Goal: Task Accomplishment & Management: Manage account settings

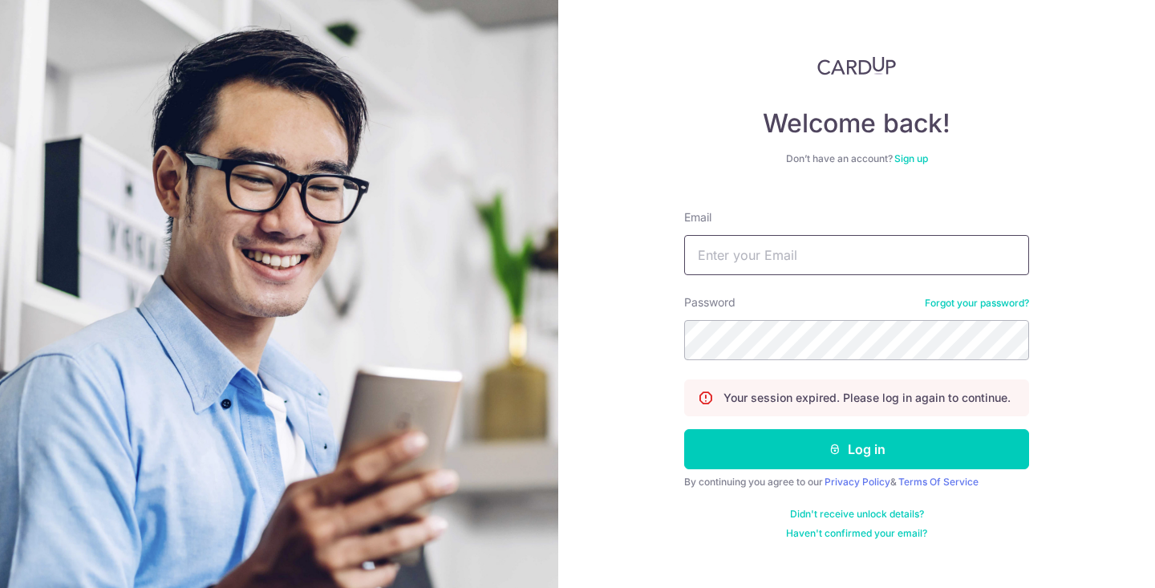
type input "[EMAIL_ADDRESS][DOMAIN_NAME]"
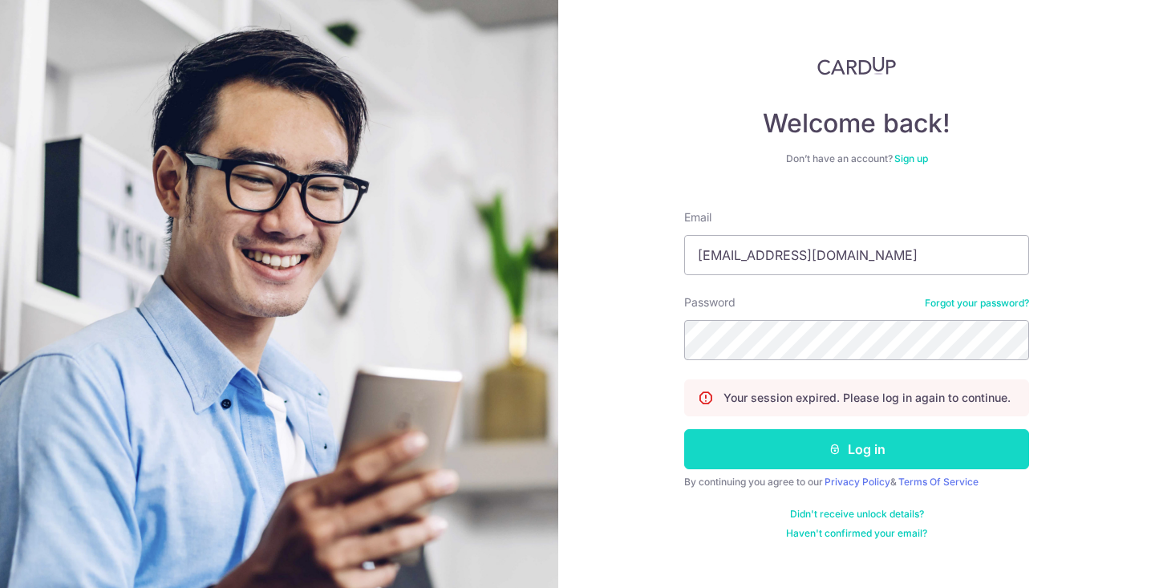
click at [776, 466] on button "Log in" at bounding box center [856, 449] width 345 height 40
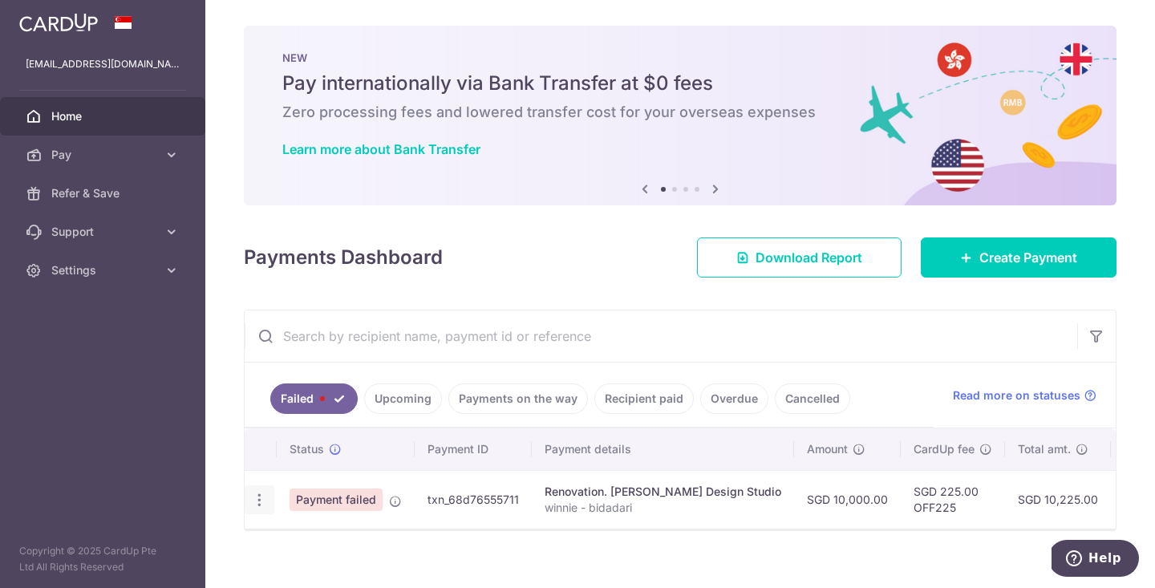
click at [264, 501] on icon "button" at bounding box center [259, 500] width 17 height 17
click at [311, 545] on span "Update payment" at bounding box center [344, 543] width 109 height 19
radio input "true"
type input "10,000.00"
type input "winnie - bidadari"
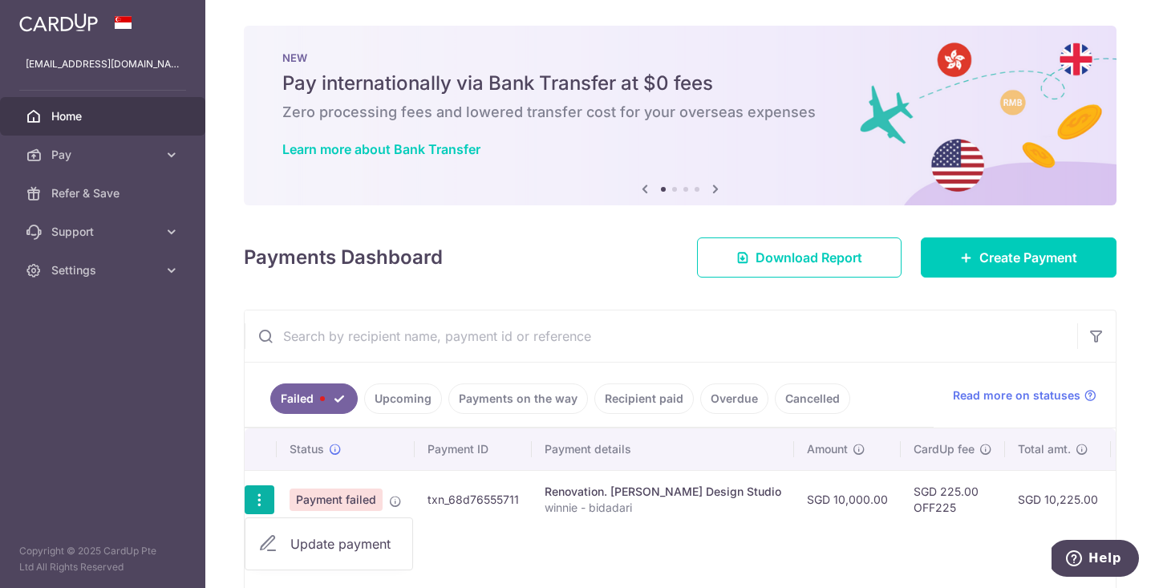
type input "2nd 3rd payment"
type input "OFF225"
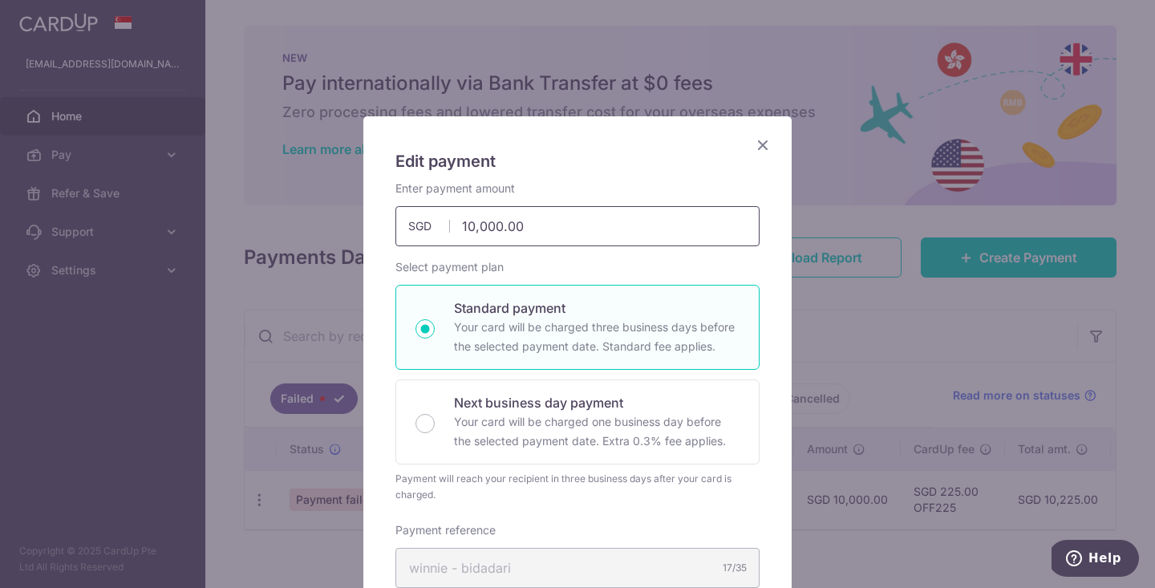
click at [549, 230] on input "10,000.00" at bounding box center [578, 226] width 364 height 40
drag, startPoint x: 549, startPoint y: 230, endPoint x: 321, endPoint y: 228, distance: 227.9
click at [321, 228] on div "Edit payment By clicking apply, you will make changes to all payments to Holz D…" at bounding box center [577, 294] width 1155 height 588
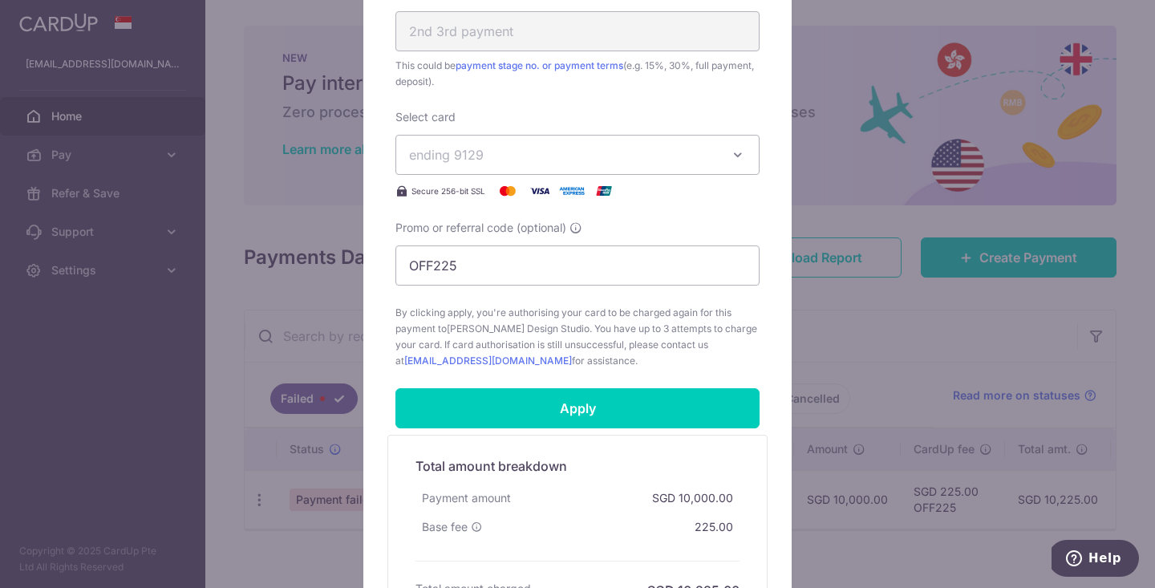
scroll to position [685, 0]
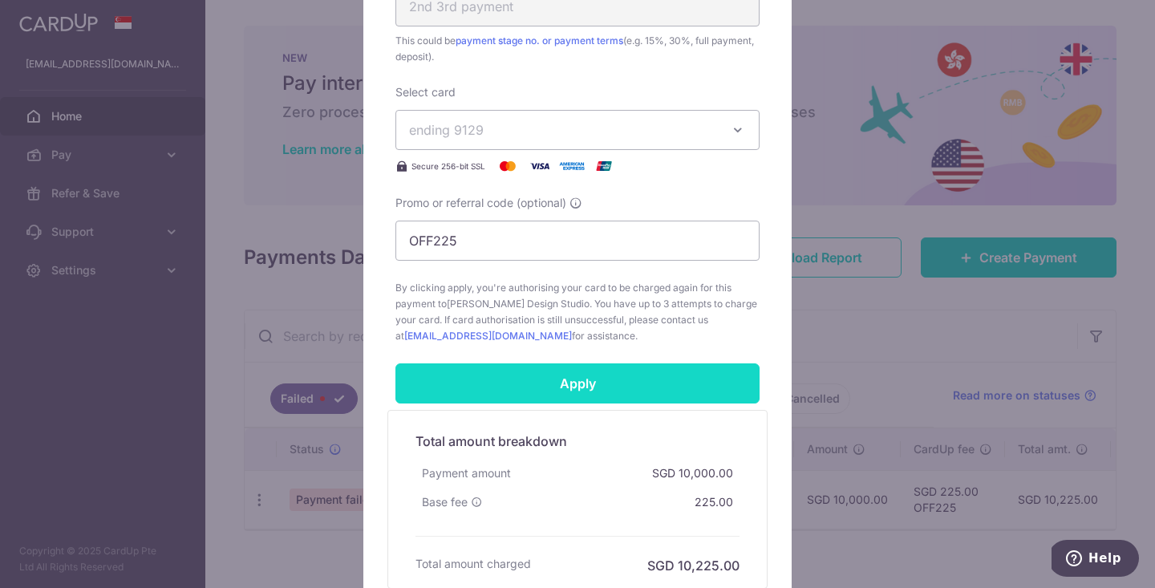
type input "8,000.00"
click at [581, 376] on input "Apply" at bounding box center [578, 383] width 364 height 40
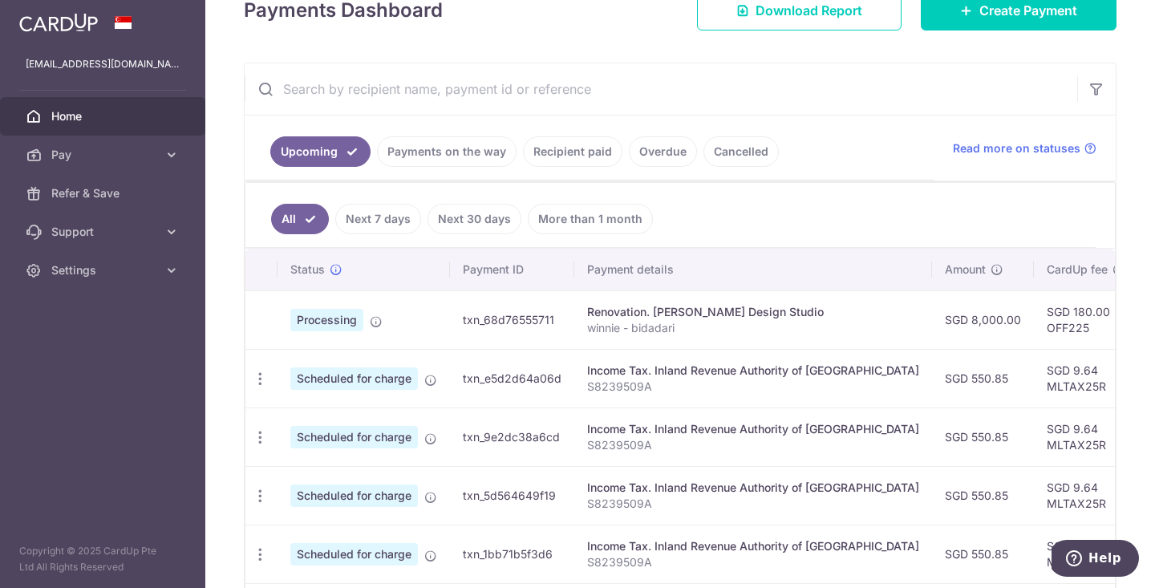
click at [555, 152] on link "Recipient paid" at bounding box center [572, 151] width 99 height 30
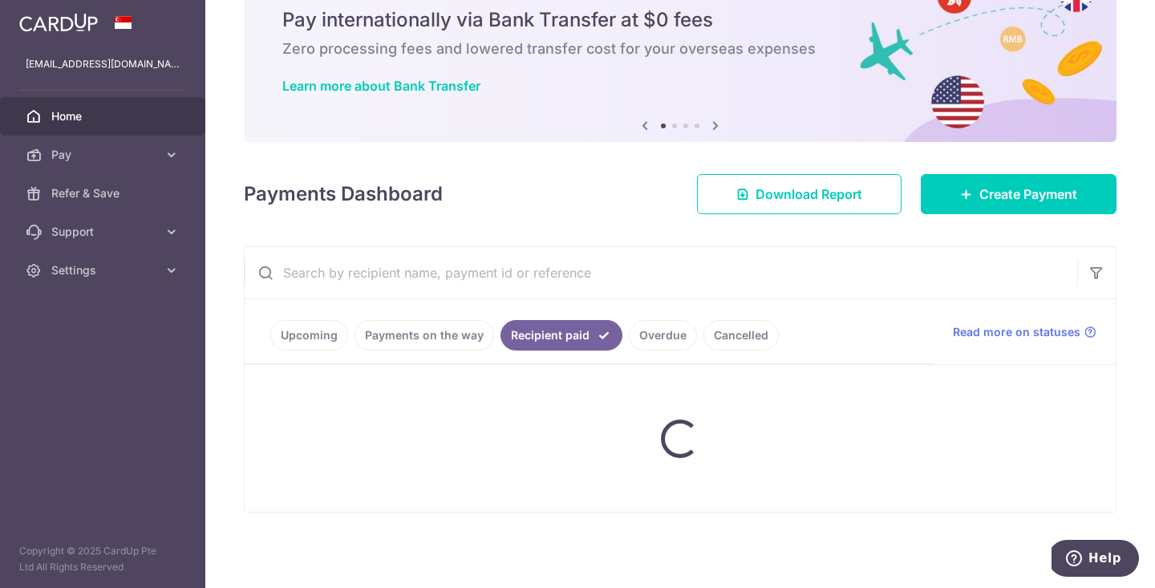
scroll to position [63, 0]
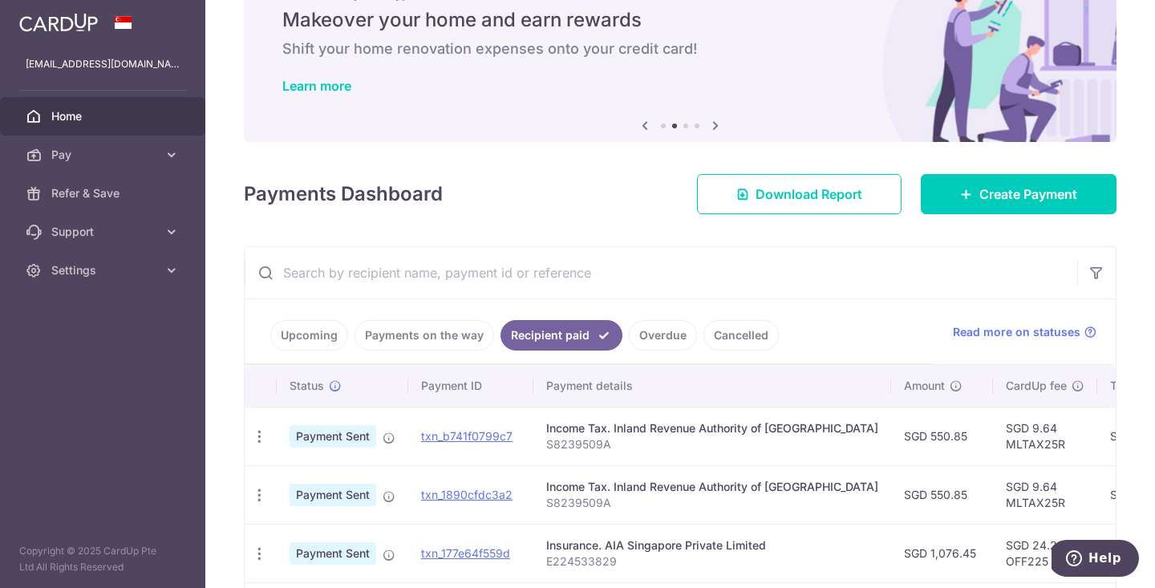
click at [434, 333] on link "Payments on the way" at bounding box center [425, 335] width 140 height 30
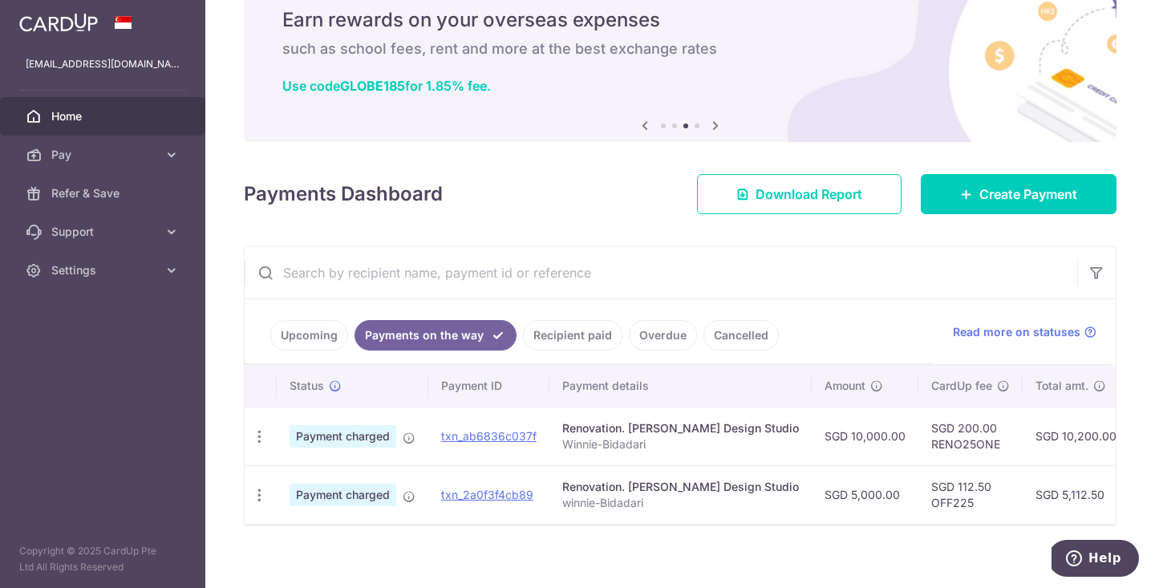
click at [317, 331] on link "Upcoming" at bounding box center [309, 335] width 78 height 30
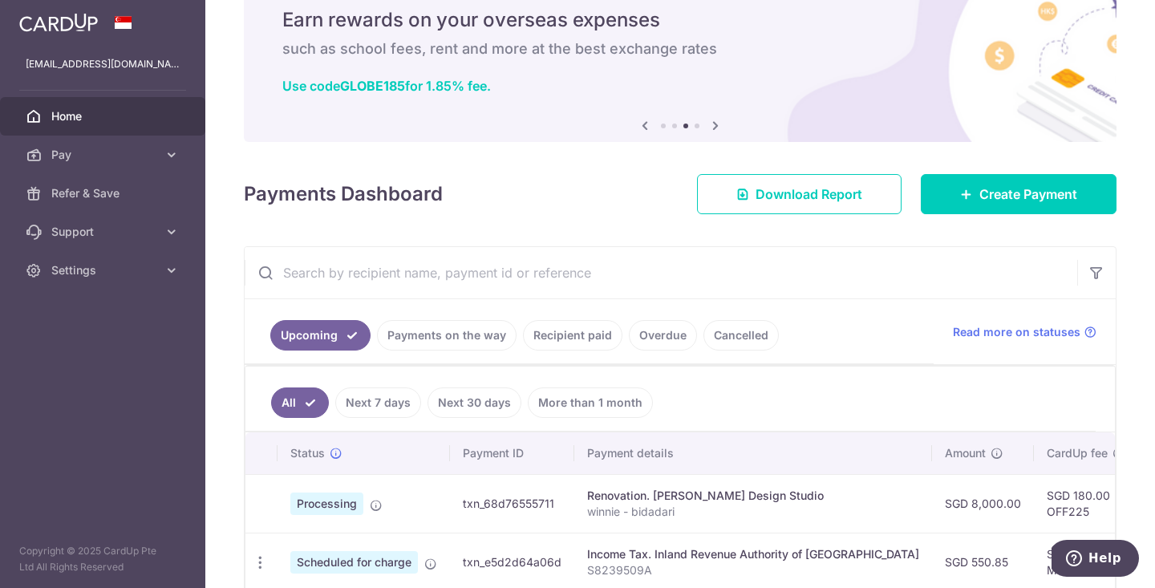
scroll to position [106, 0]
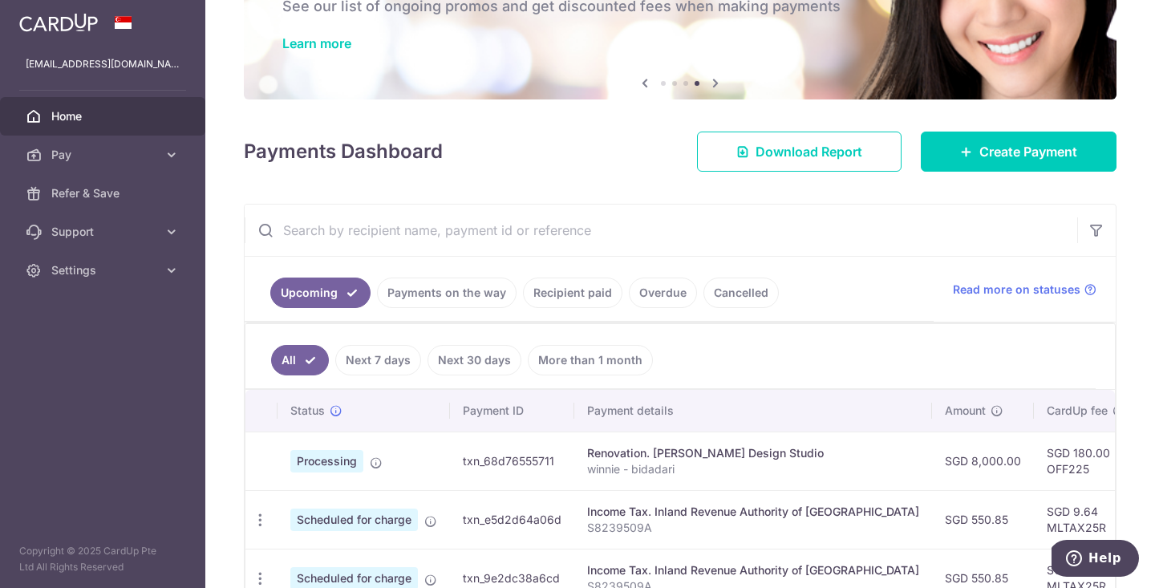
click at [430, 286] on link "Payments on the way" at bounding box center [447, 293] width 140 height 30
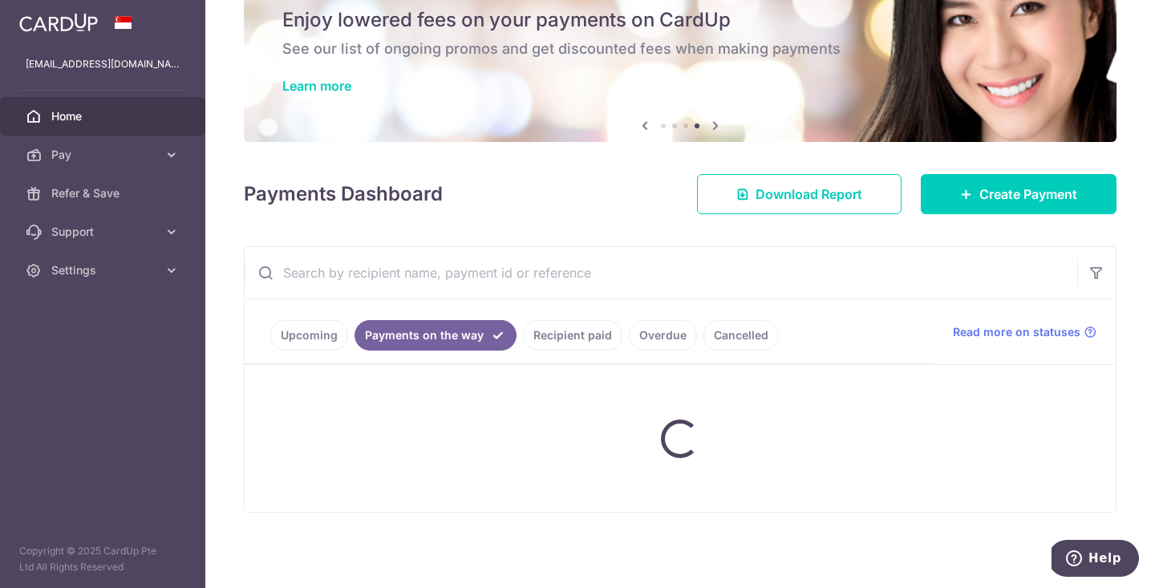
scroll to position [63, 0]
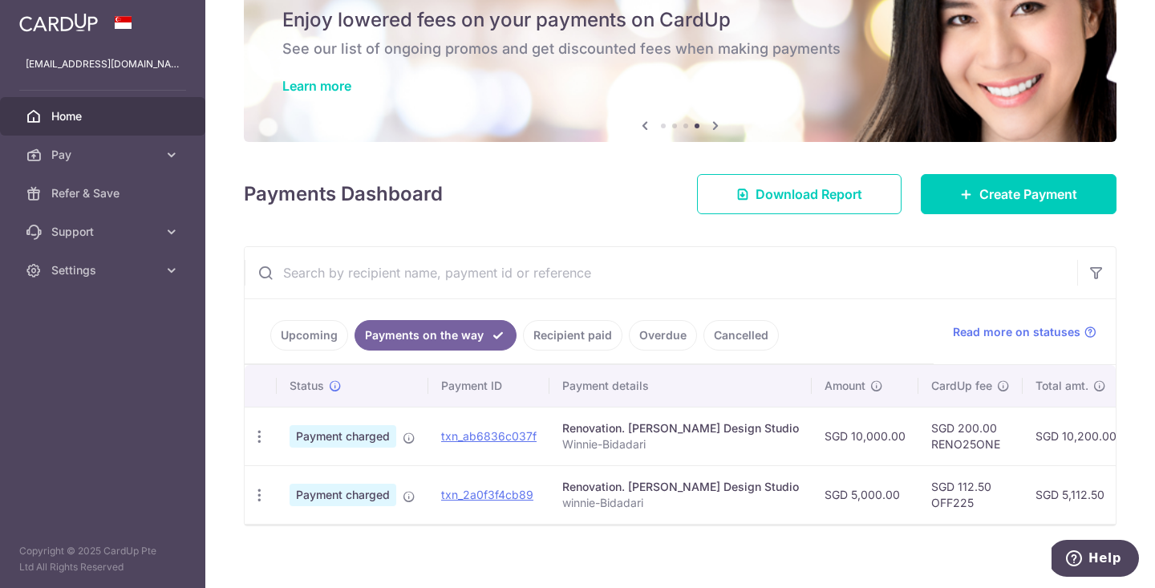
click at [314, 337] on link "Upcoming" at bounding box center [309, 335] width 78 height 30
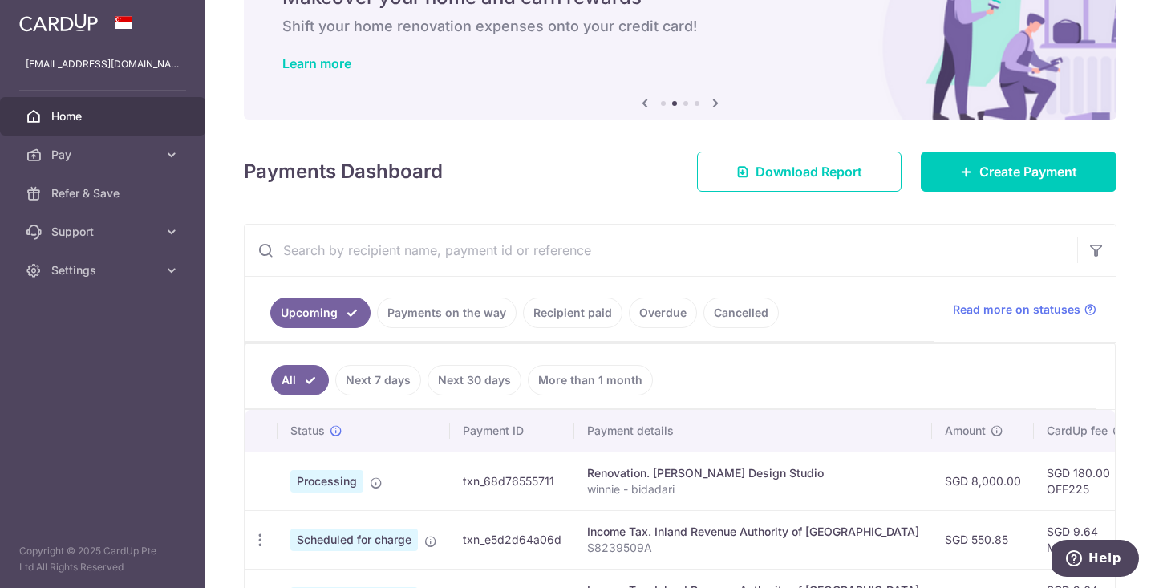
scroll to position [87, 0]
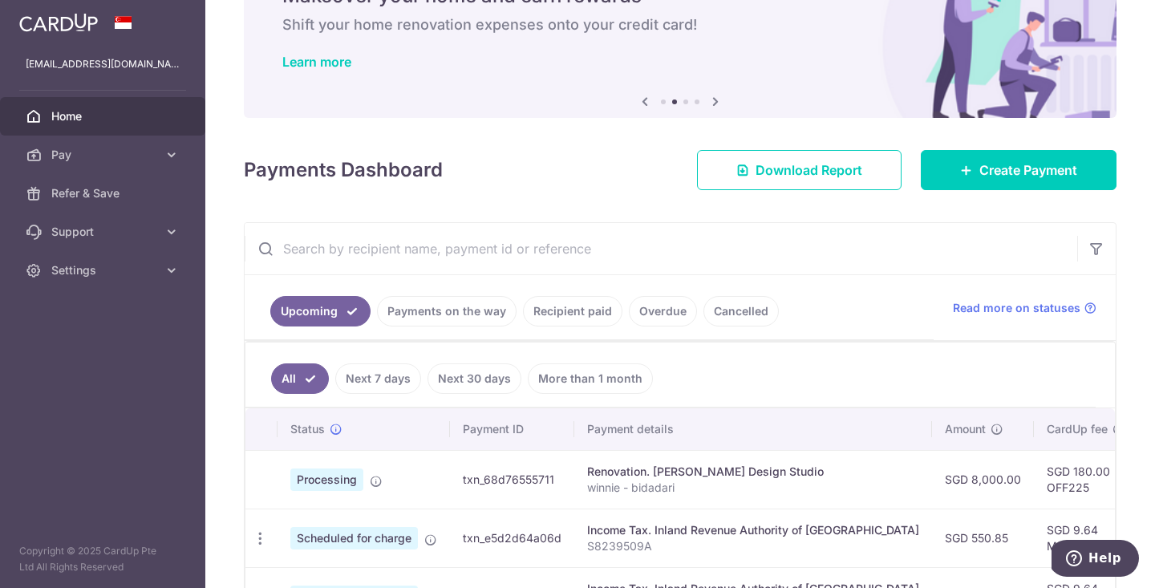
click at [475, 311] on link "Payments on the way" at bounding box center [447, 311] width 140 height 30
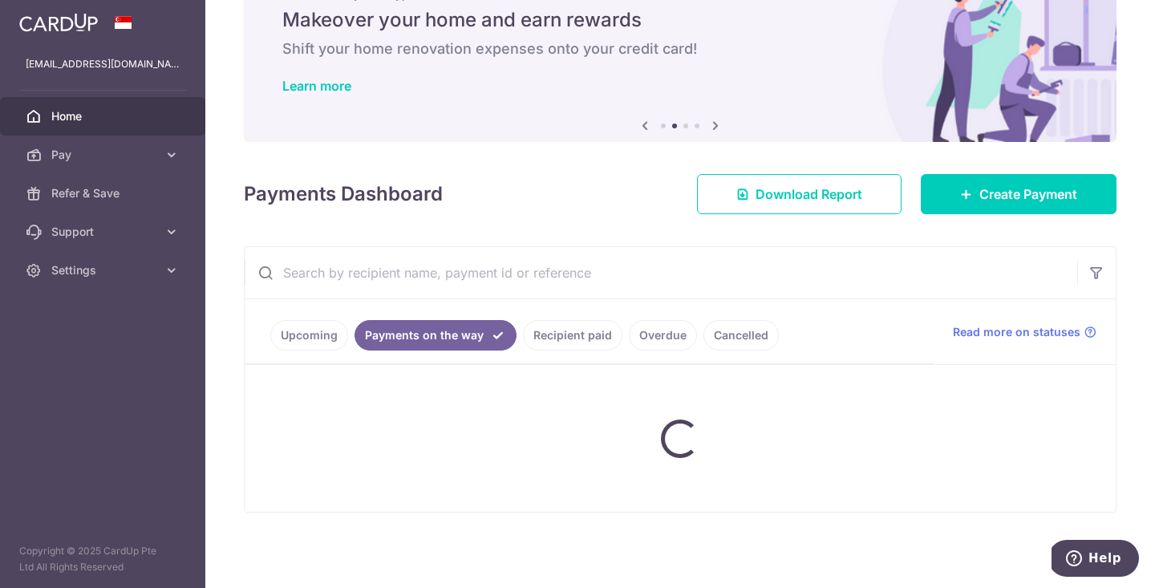
scroll to position [63, 0]
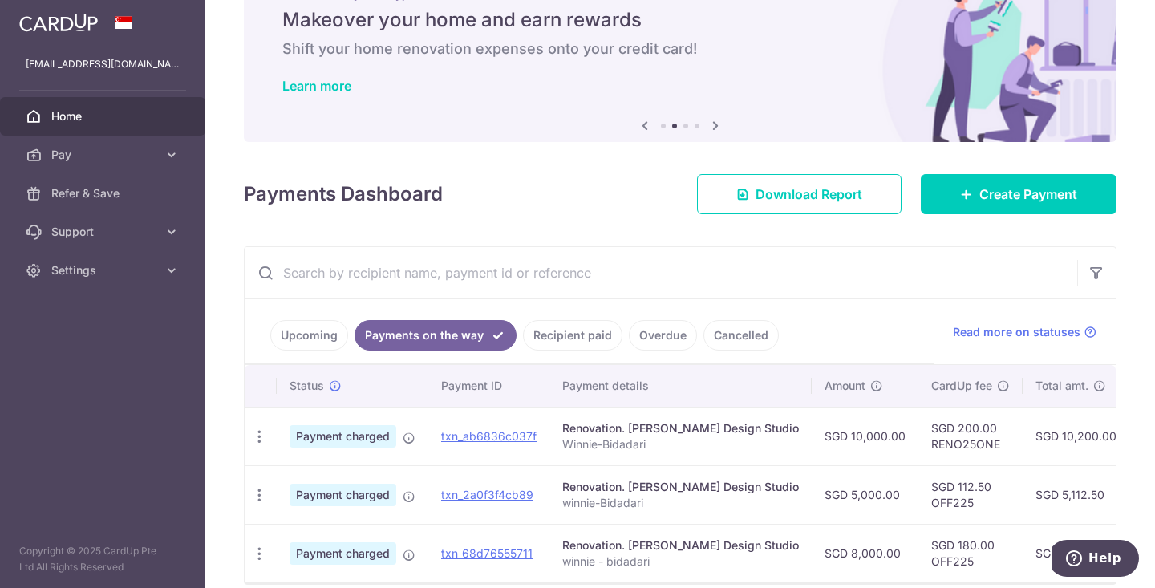
click at [313, 332] on link "Upcoming" at bounding box center [309, 335] width 78 height 30
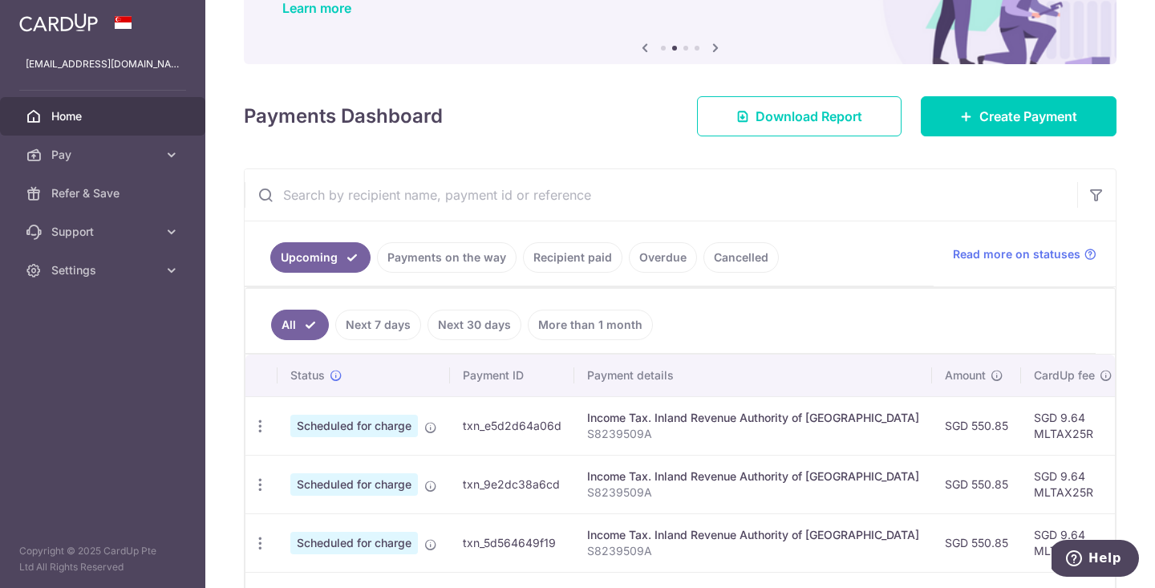
scroll to position [142, 0]
click at [436, 259] on link "Payments on the way" at bounding box center [447, 257] width 140 height 30
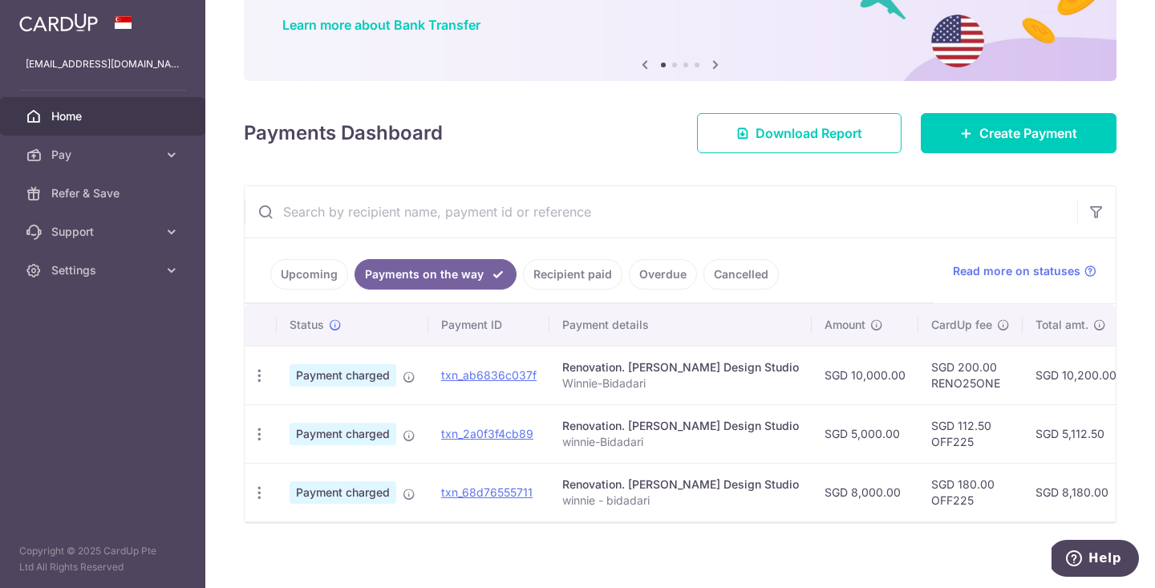
scroll to position [0, 0]
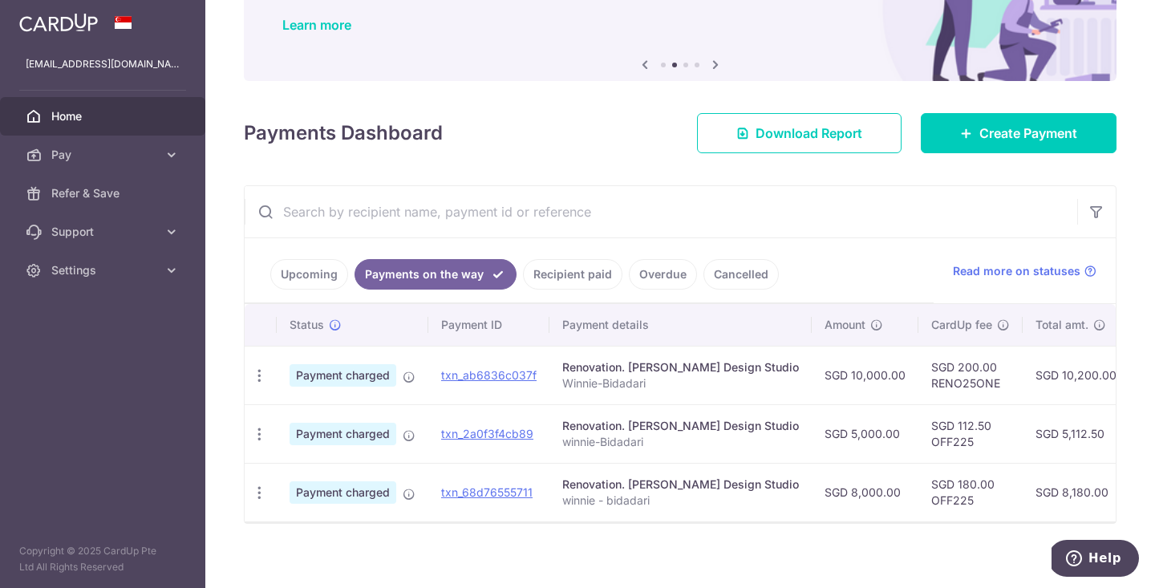
click at [566, 275] on link "Recipient paid" at bounding box center [572, 274] width 99 height 30
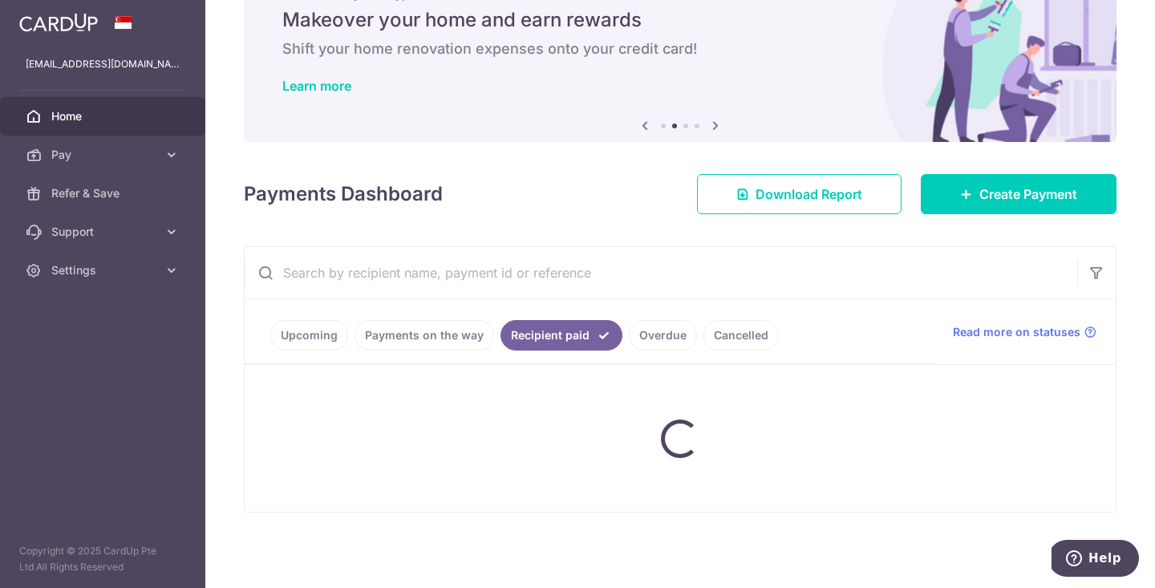
scroll to position [63, 0]
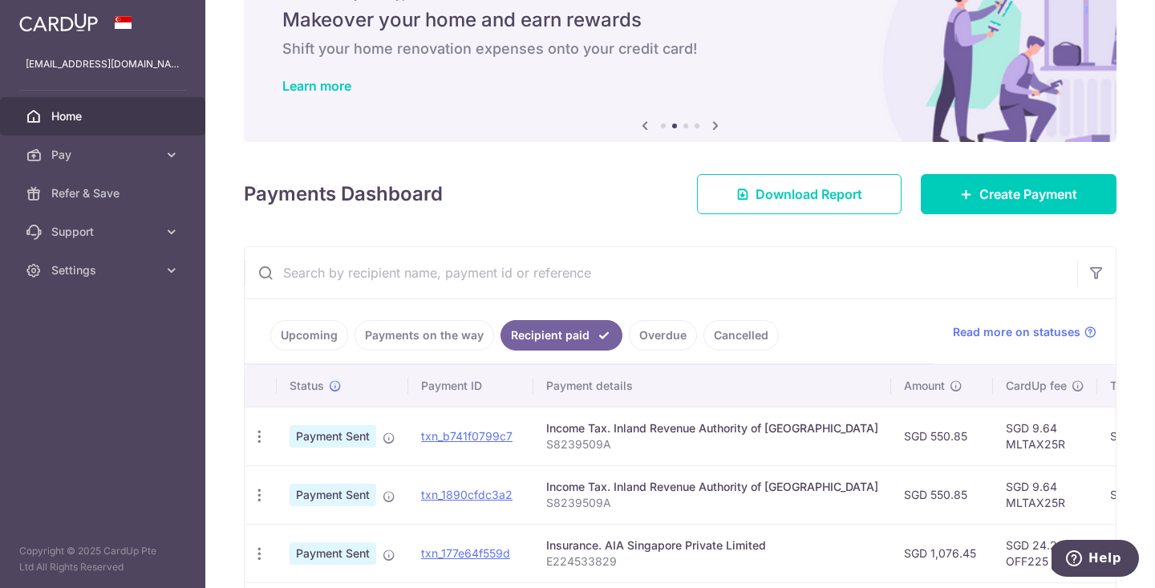
click at [438, 335] on link "Payments on the way" at bounding box center [425, 335] width 140 height 30
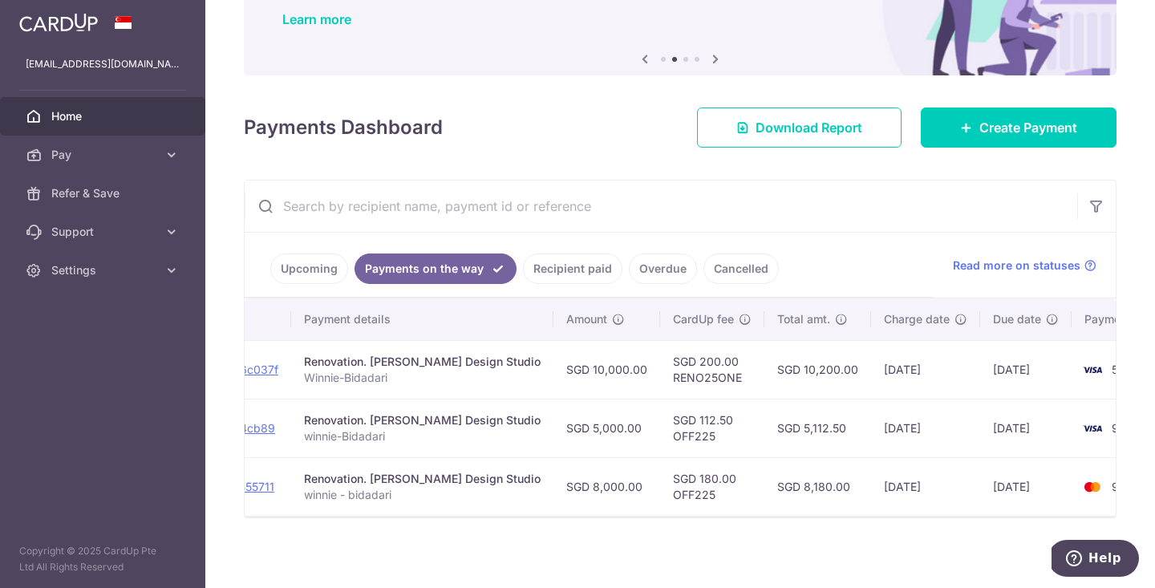
scroll to position [0, 258]
